Goal: Task Accomplishment & Management: Manage account settings

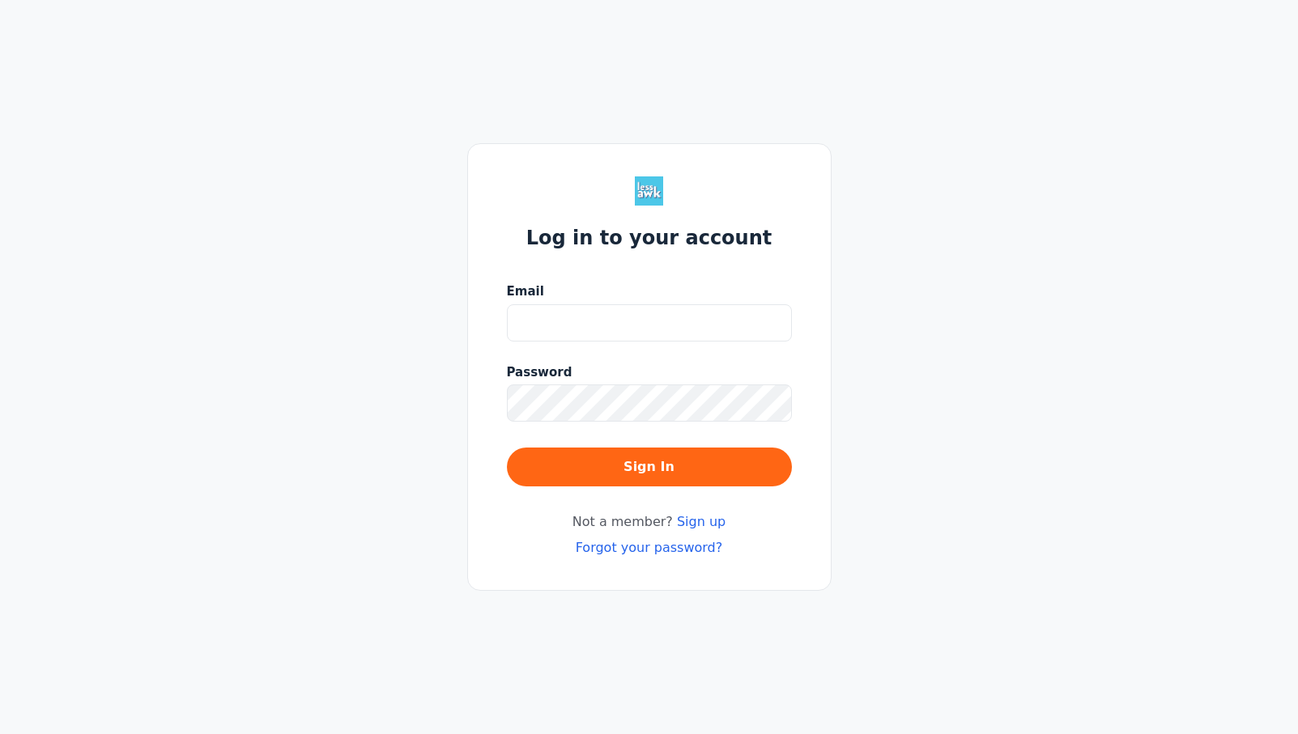
click at [735, 319] on input "Email" at bounding box center [649, 322] width 285 height 37
click at [507, 448] on button "Sign In" at bounding box center [649, 467] width 285 height 39
click at [461, 395] on div "Log in to your account Email [EMAIL_ADDRESS][DOMAIN_NAME] Password Sign In Not …" at bounding box center [649, 367] width 1298 height 734
drag, startPoint x: 715, startPoint y: 317, endPoint x: 452, endPoint y: 311, distance: 263.1
click at [452, 311] on div "Log in to your account Email [EMAIL_ADDRESS][DOMAIN_NAME] Password Sign In Not …" at bounding box center [649, 367] width 1298 height 734
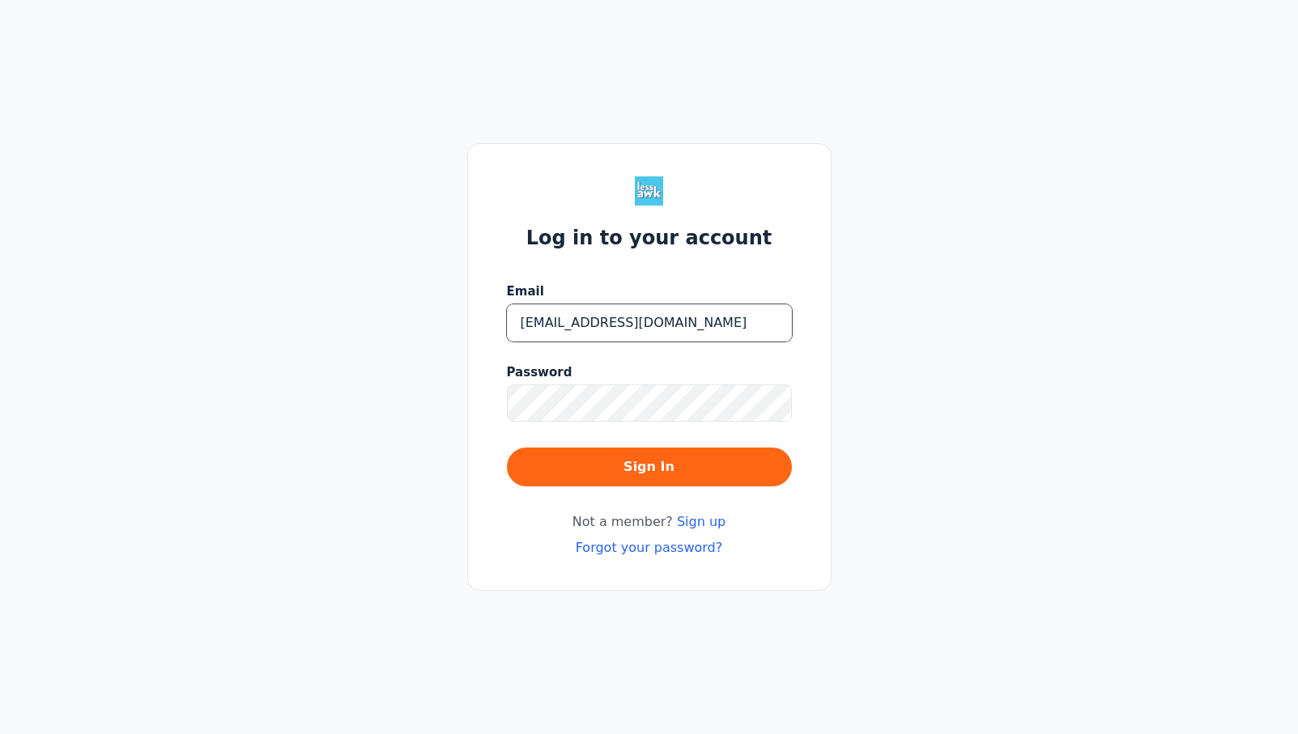
type input "[EMAIL_ADDRESS][DOMAIN_NAME]"
click at [507, 448] on button "Sign In" at bounding box center [649, 467] width 285 height 39
